Goal: Transaction & Acquisition: Purchase product/service

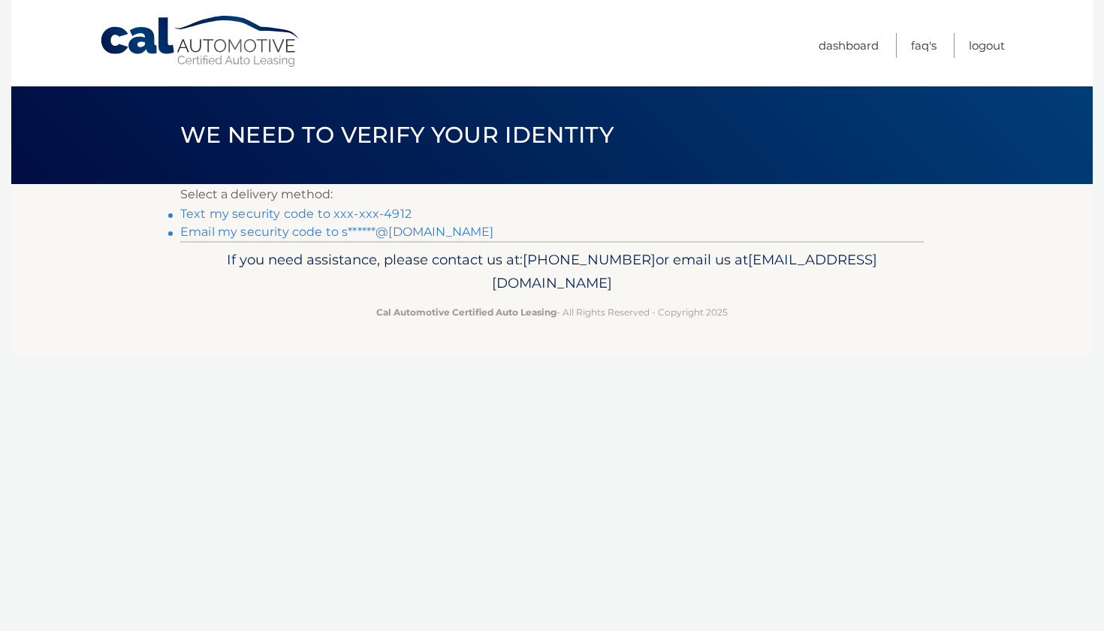
click at [341, 212] on link "Text my security code to xxx-xxx-4912" at bounding box center [295, 214] width 231 height 14
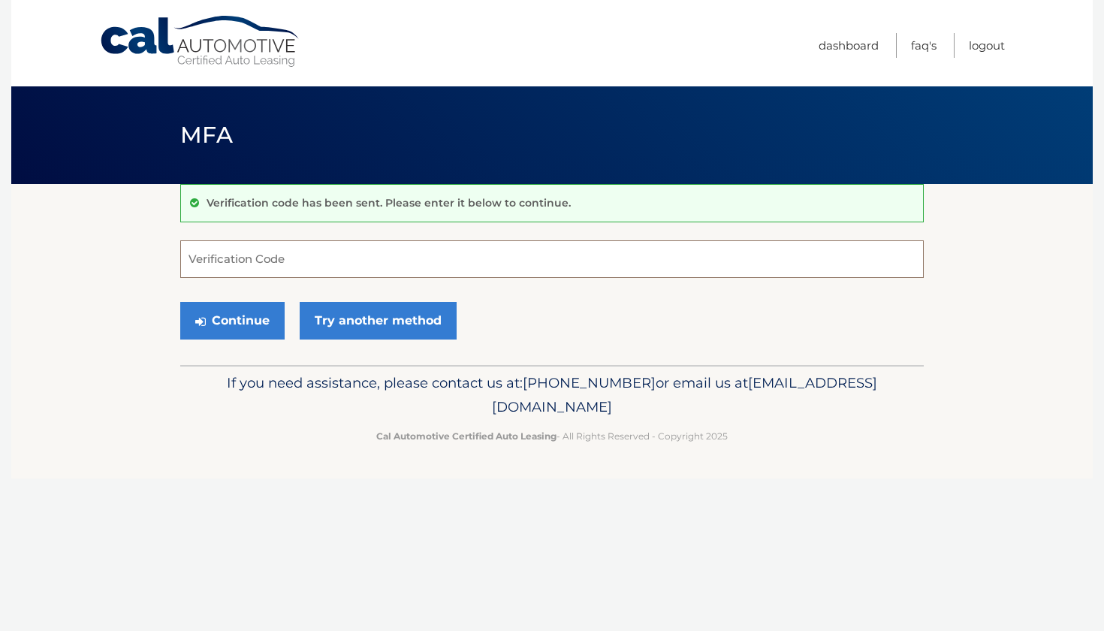
click at [282, 264] on input "Verification Code" at bounding box center [552, 259] width 744 height 38
click at [207, 256] on input "Verification Code" at bounding box center [552, 259] width 744 height 38
type input "231971"
click at [232, 320] on button "Continue" at bounding box center [232, 321] width 104 height 38
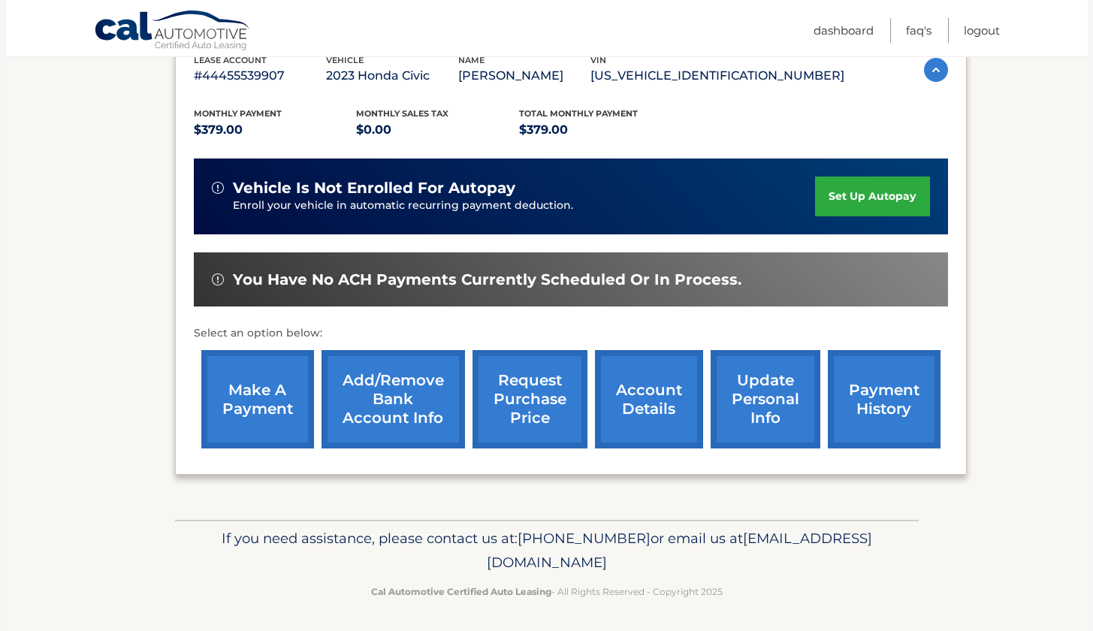
scroll to position [276, 0]
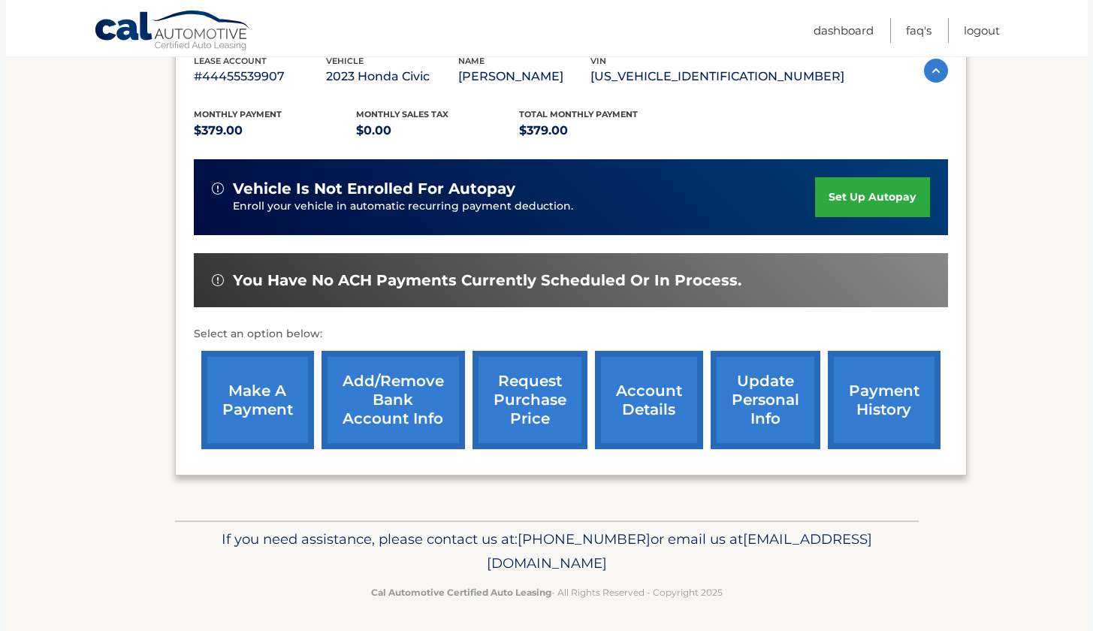
click at [252, 401] on link "make a payment" at bounding box center [257, 400] width 113 height 98
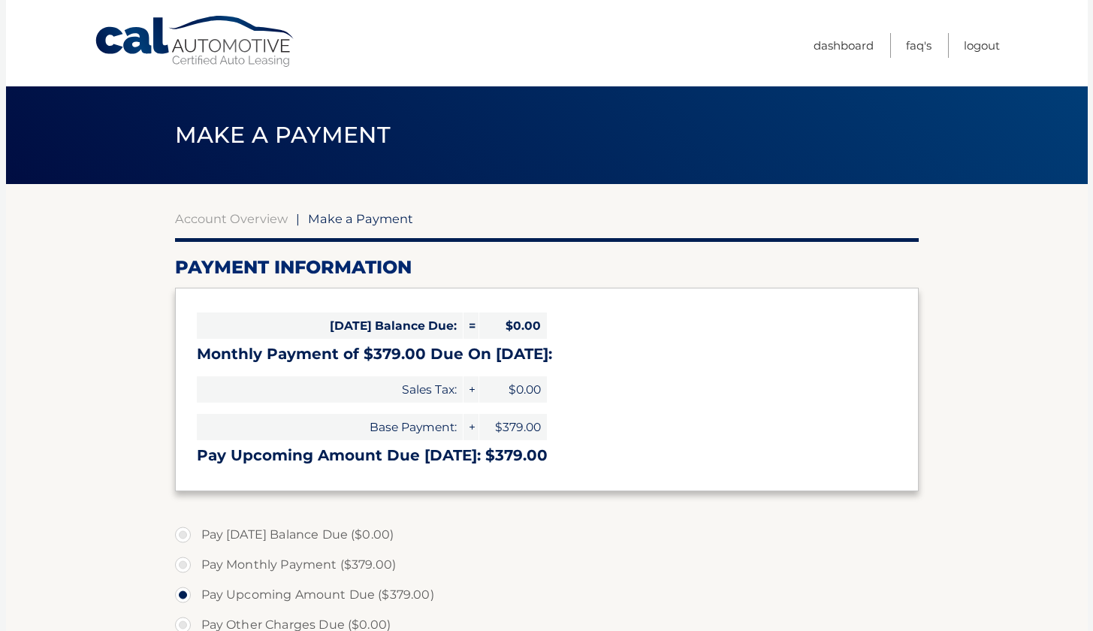
select select "NmRmZjY1MTEtYWYyNC00YzU4LThiYjItZTFlODc5OWY1MWJi"
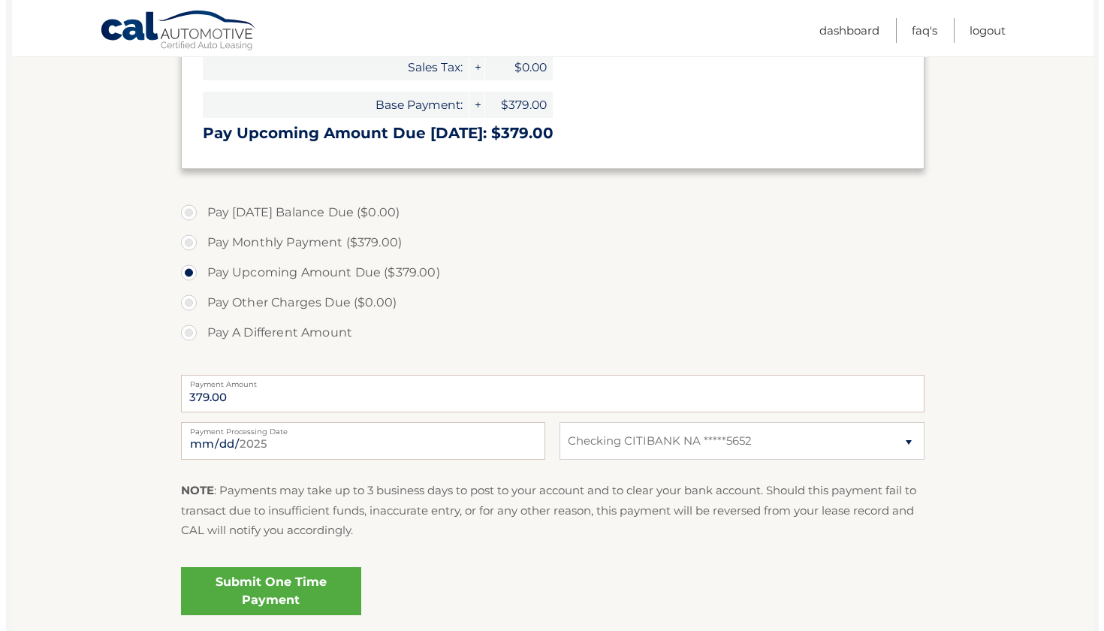
scroll to position [323, 0]
click at [252, 589] on link "Submit One Time Payment" at bounding box center [265, 590] width 180 height 48
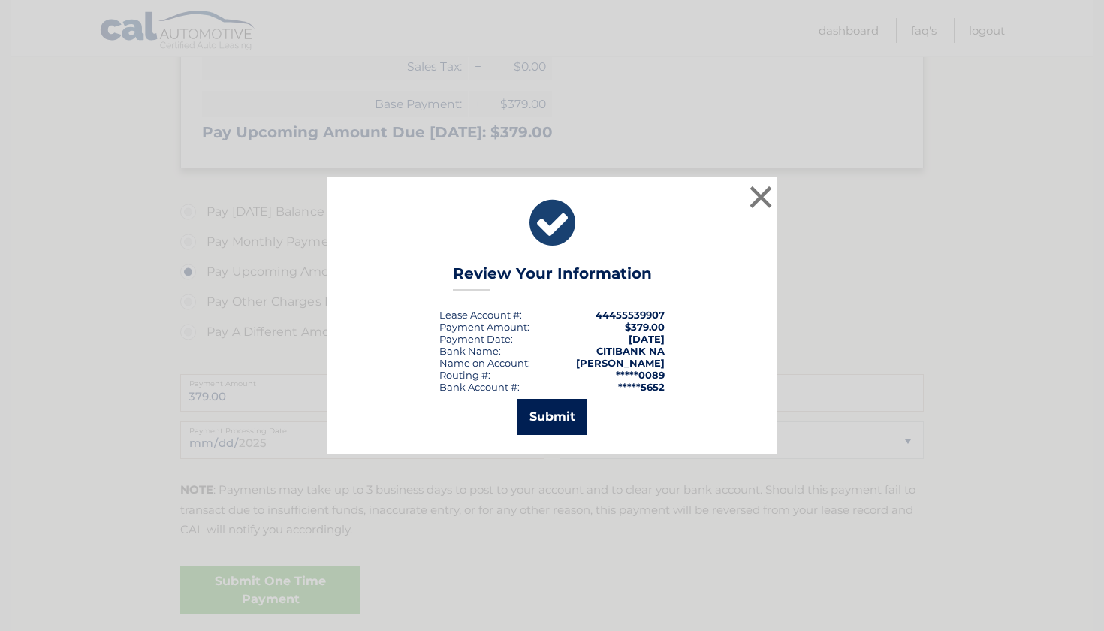
click at [558, 420] on button "Submit" at bounding box center [553, 417] width 70 height 36
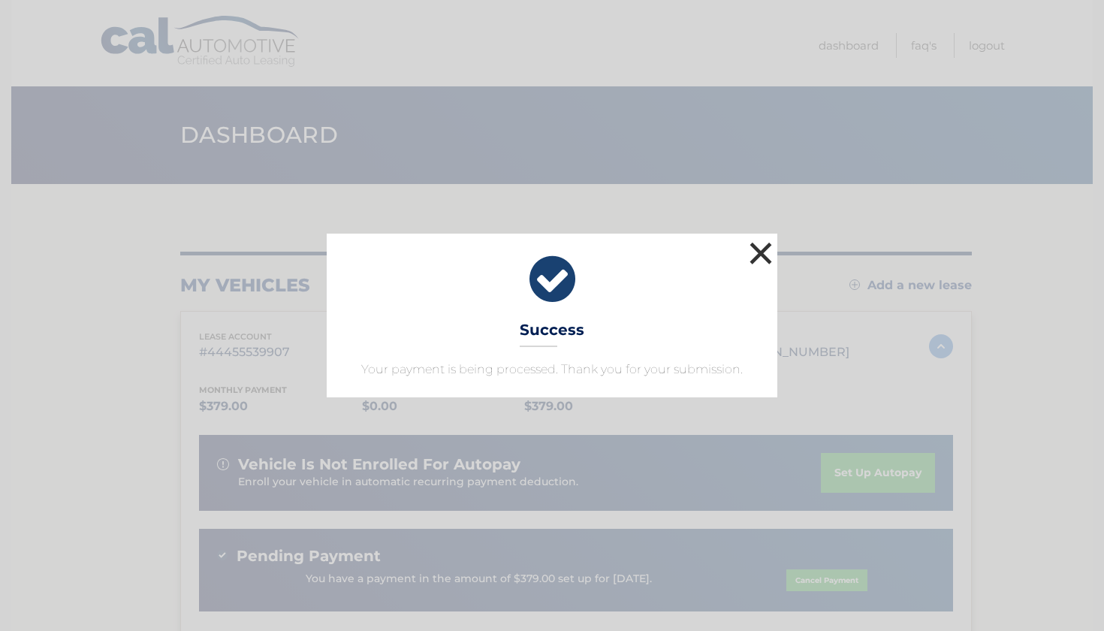
click at [762, 249] on button "×" at bounding box center [761, 253] width 30 height 30
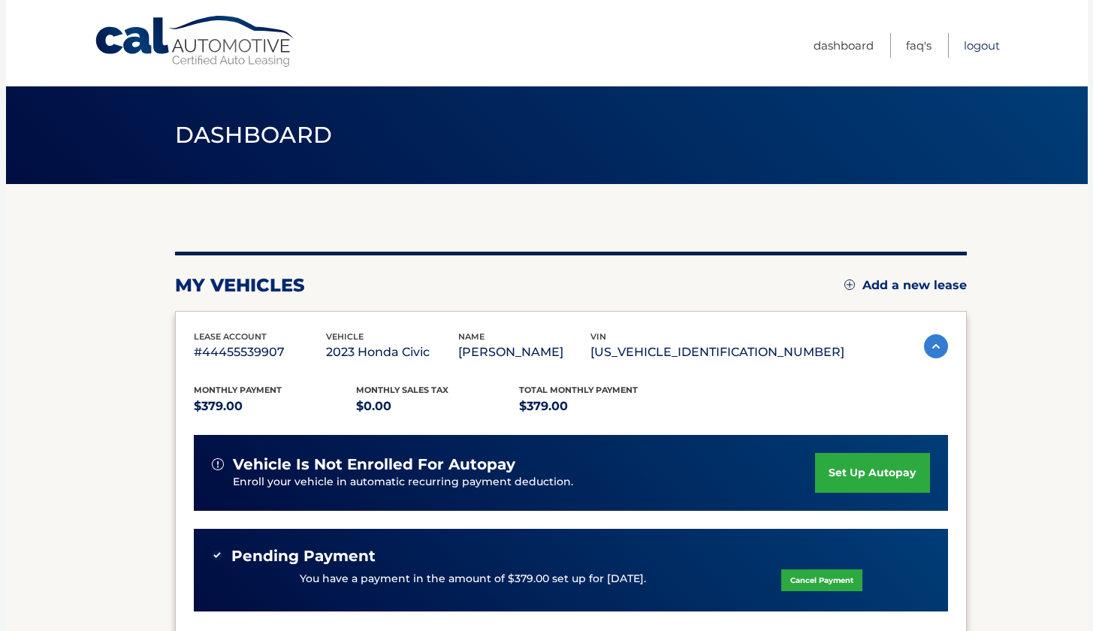
click at [988, 42] on link "Logout" at bounding box center [982, 45] width 36 height 25
